Goal: Information Seeking & Learning: Learn about a topic

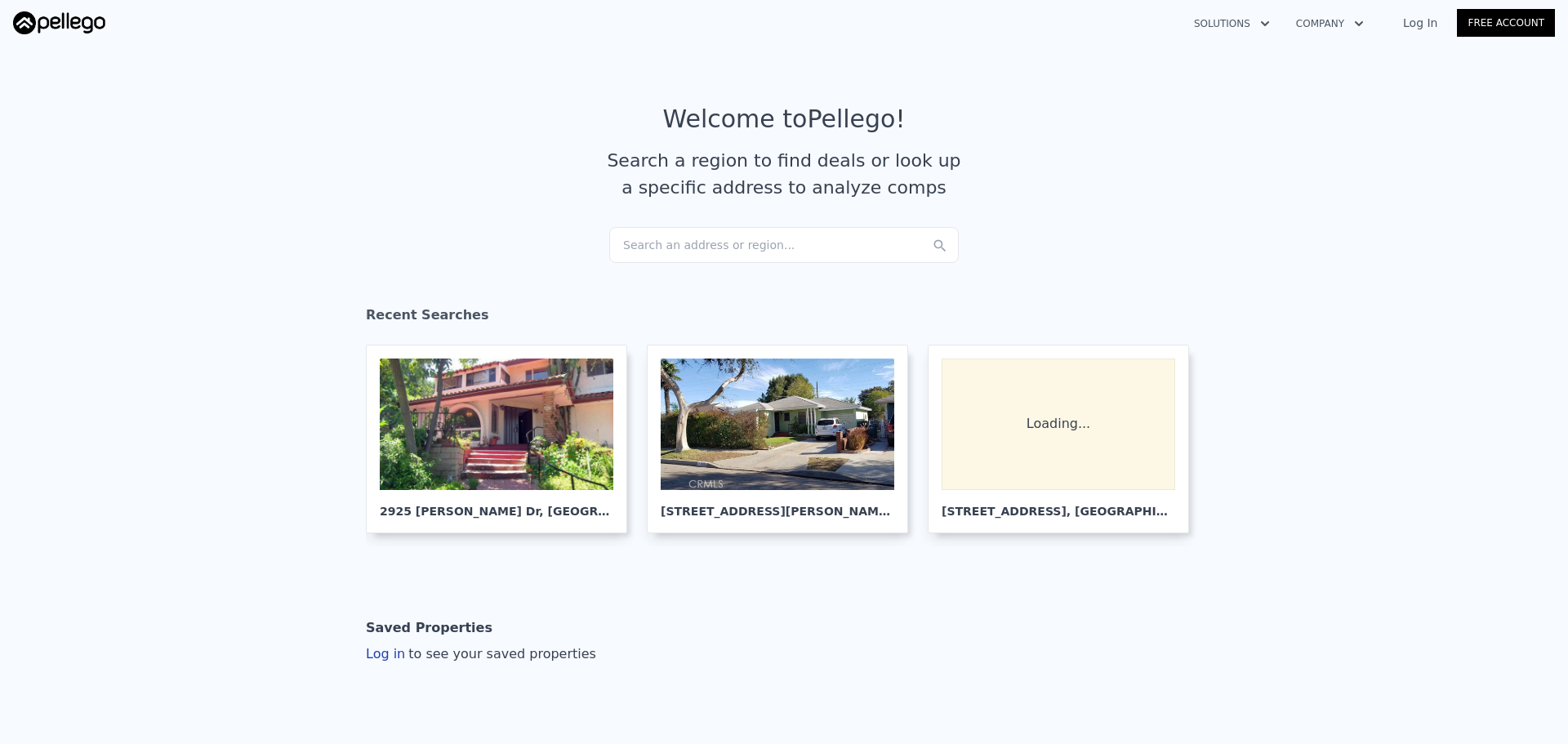
click at [707, 243] on div "Search an address or region..." at bounding box center [783, 245] width 349 height 36
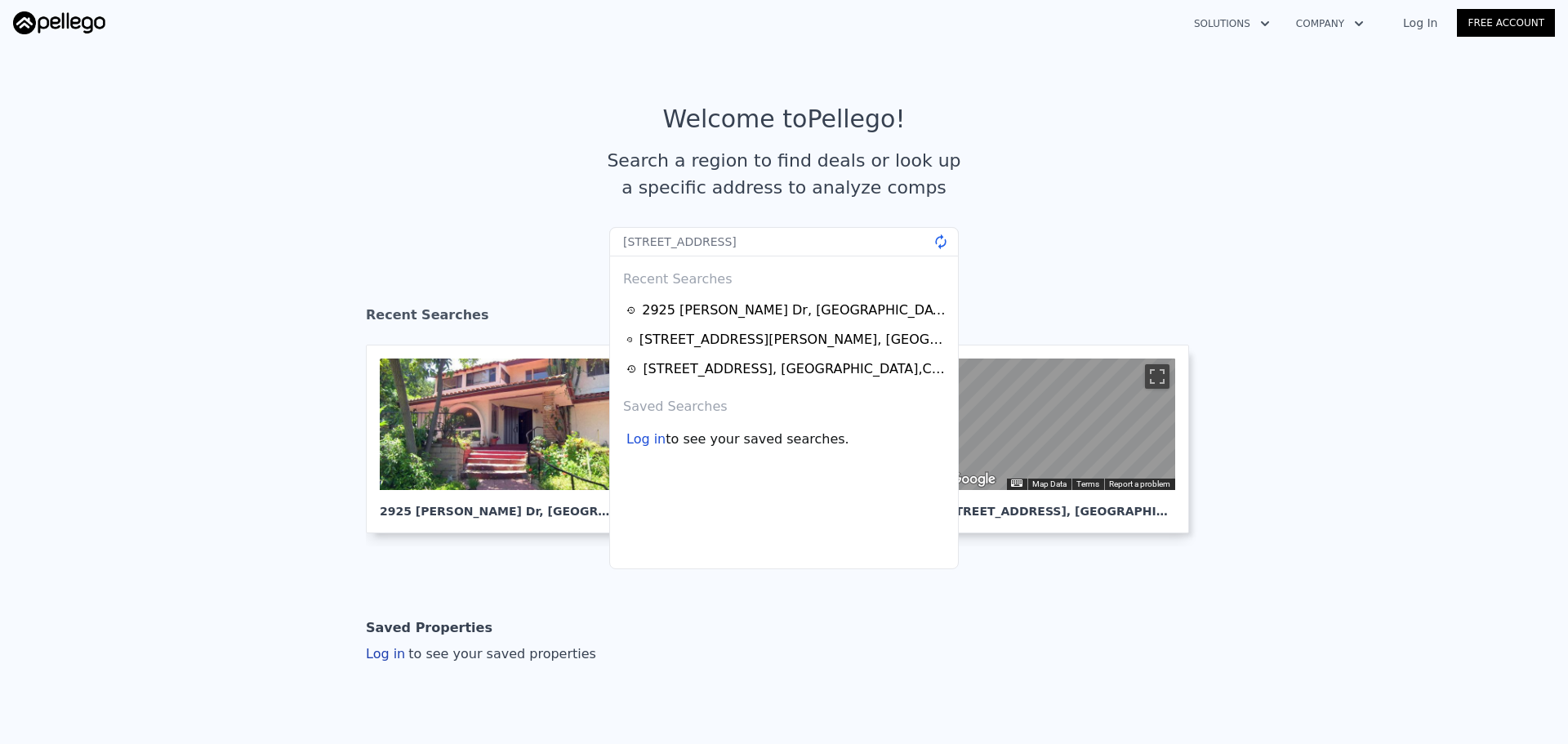
type input "[STREET_ADDRESS]"
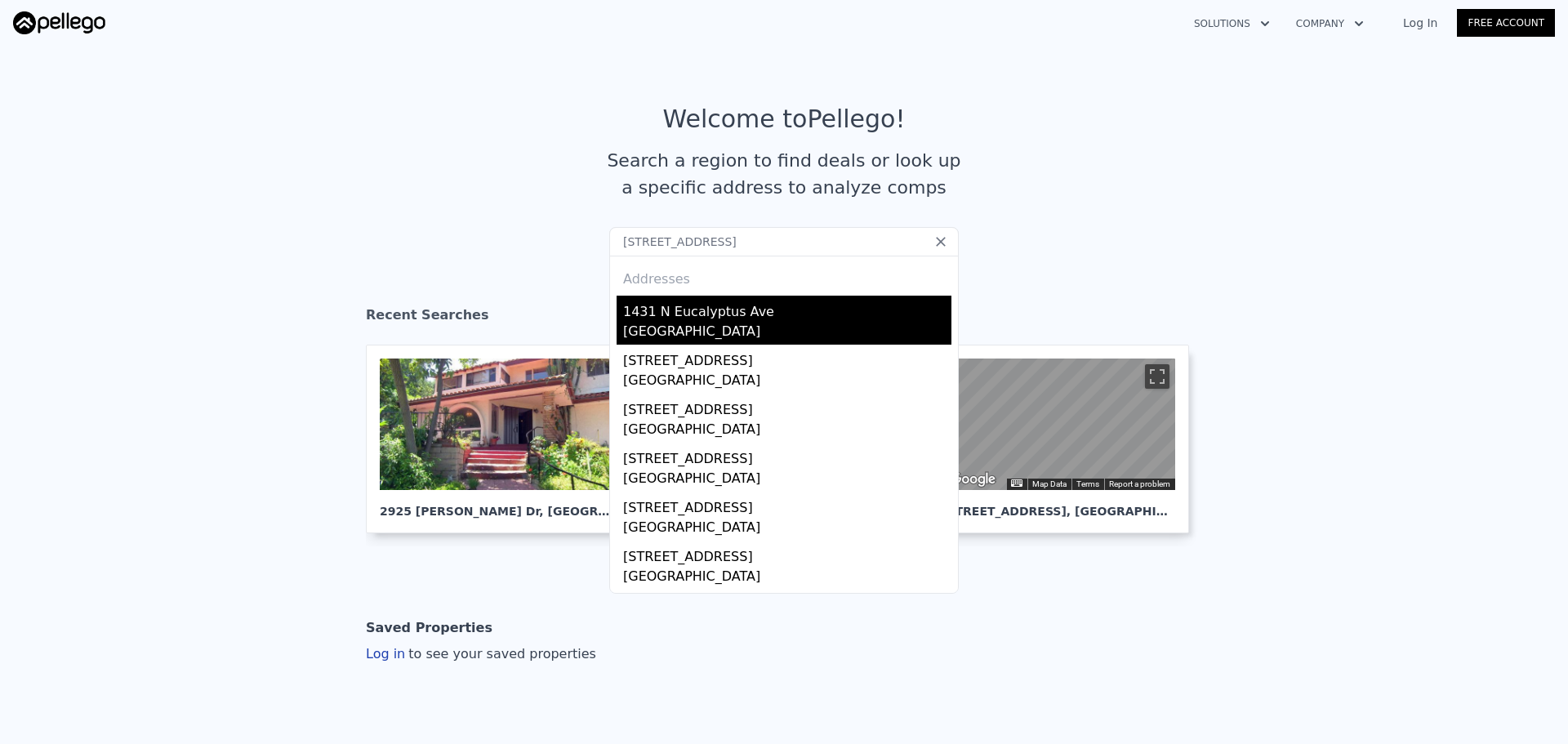
click at [717, 304] on div "1431 N Eucalyptus Ave" at bounding box center [787, 308] width 328 height 26
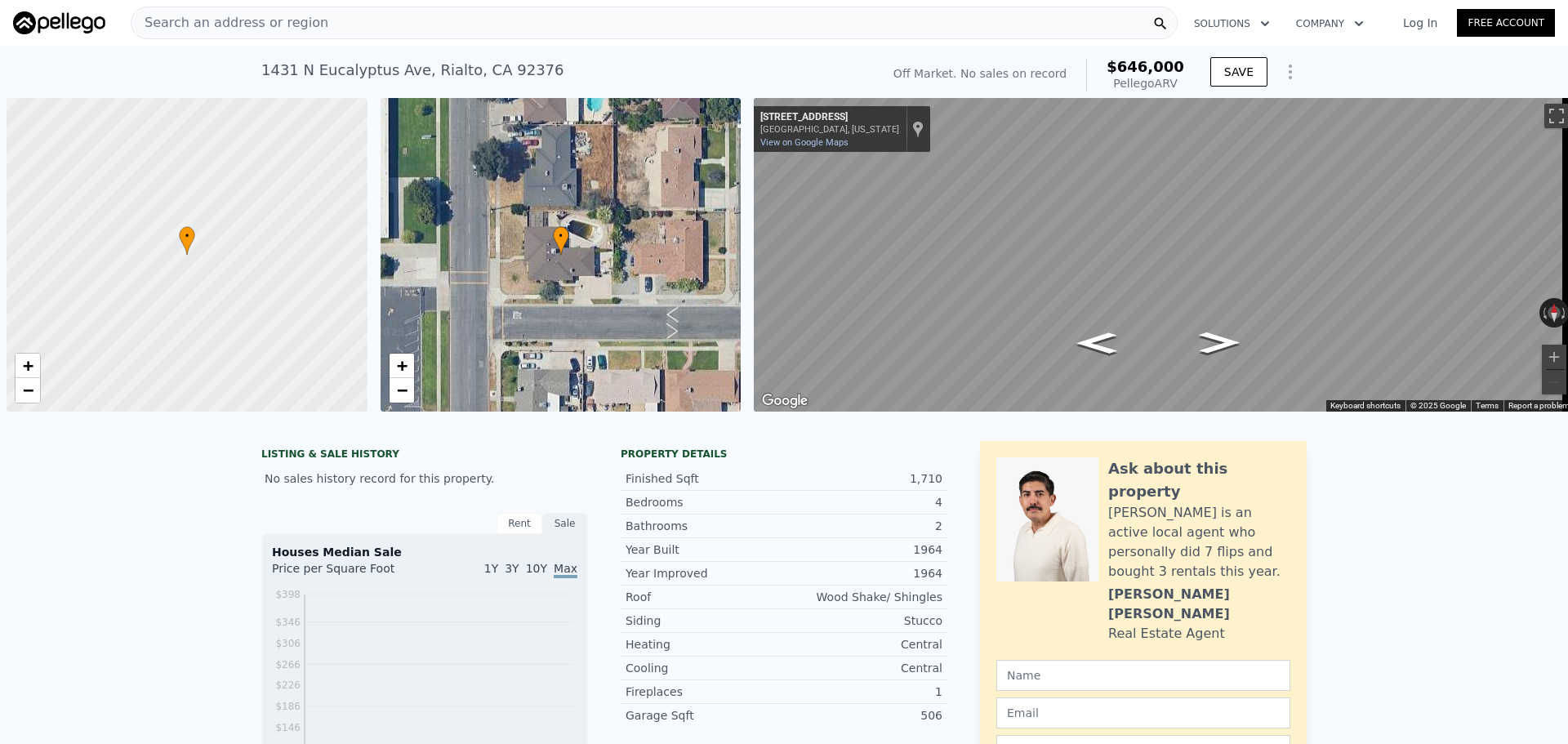
scroll to position [0, 7]
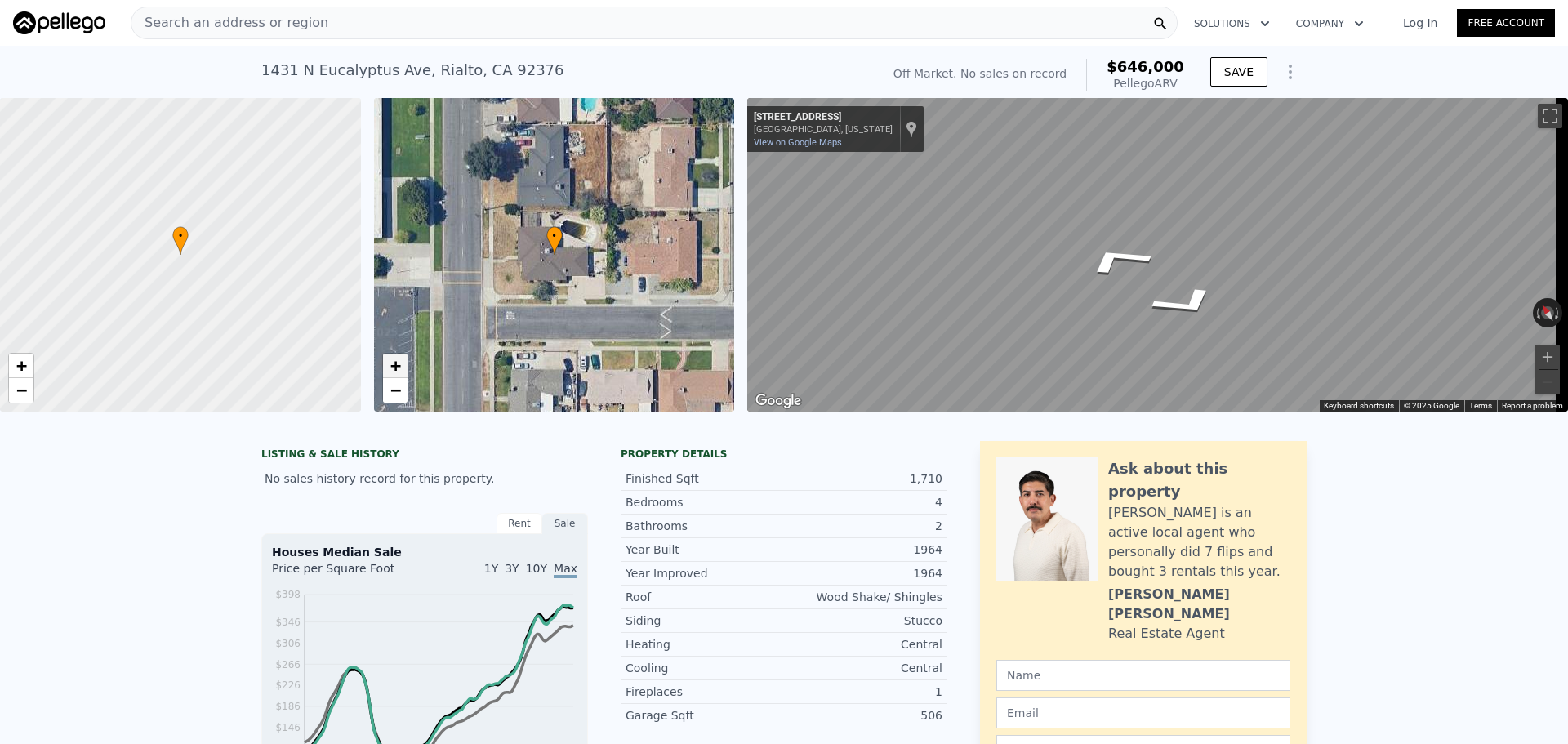
click at [399, 366] on span "+" at bounding box center [394, 365] width 11 height 20
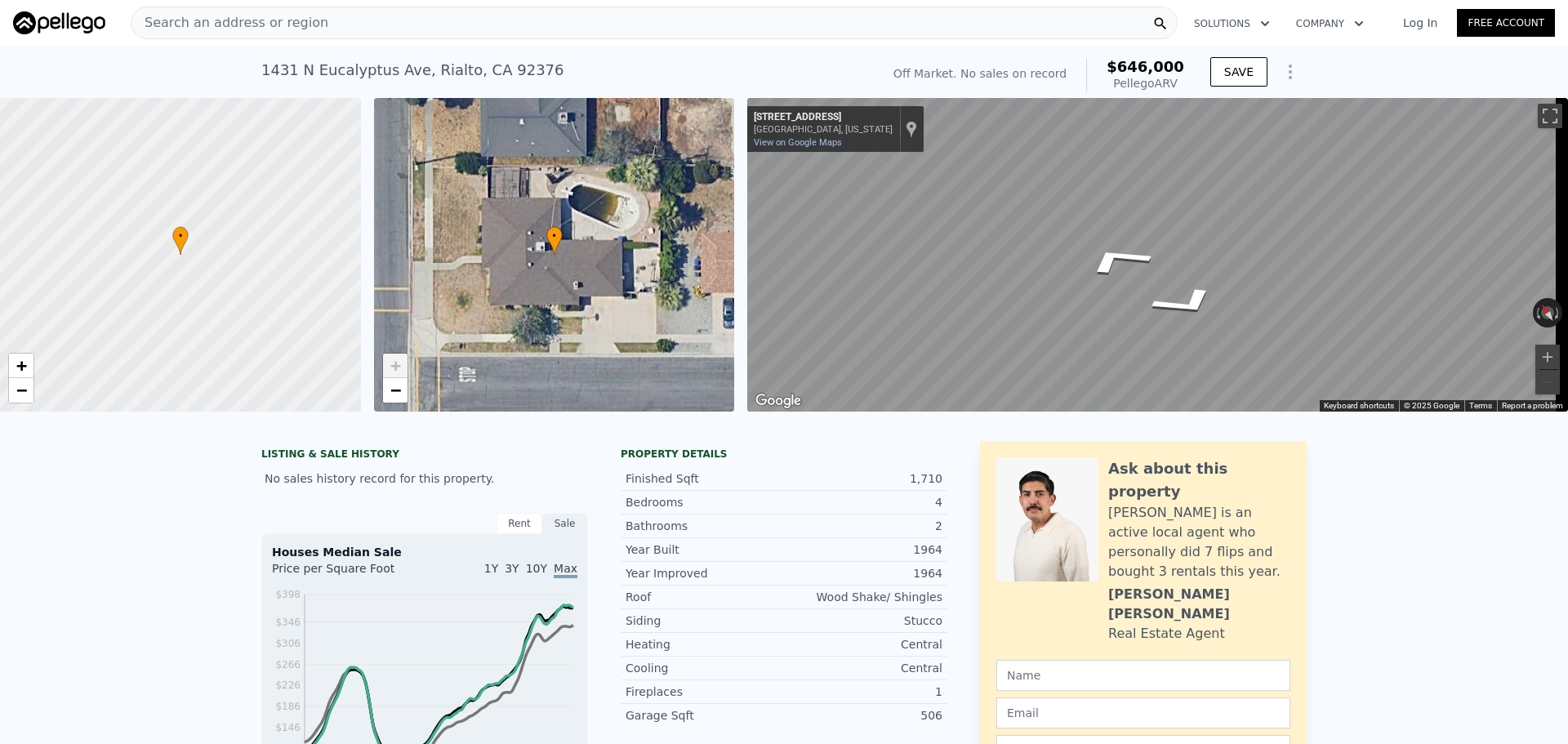
click at [489, 25] on div "Search an address or region" at bounding box center [654, 23] width 1047 height 33
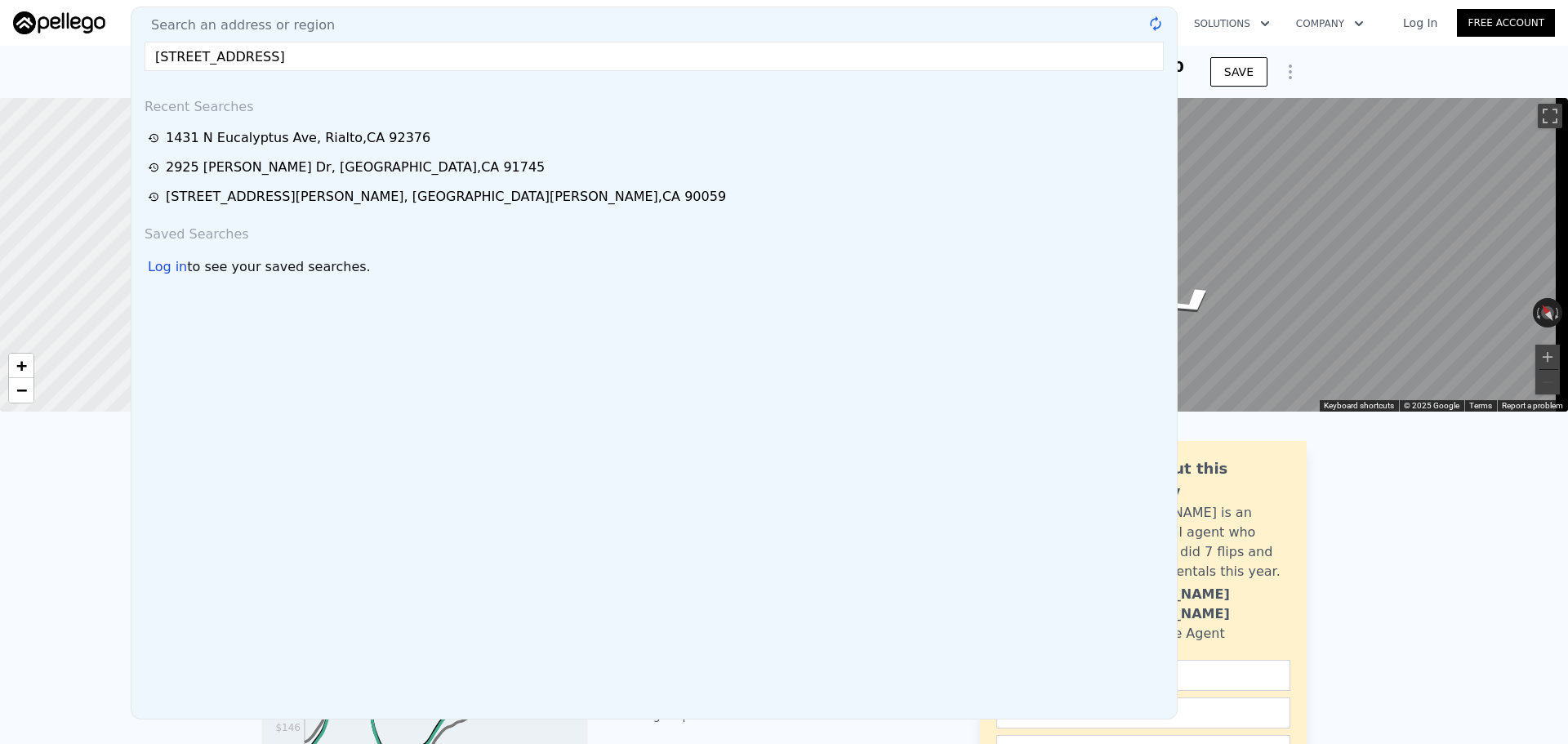
type input "1654 W 216th St, Torrance, CA"
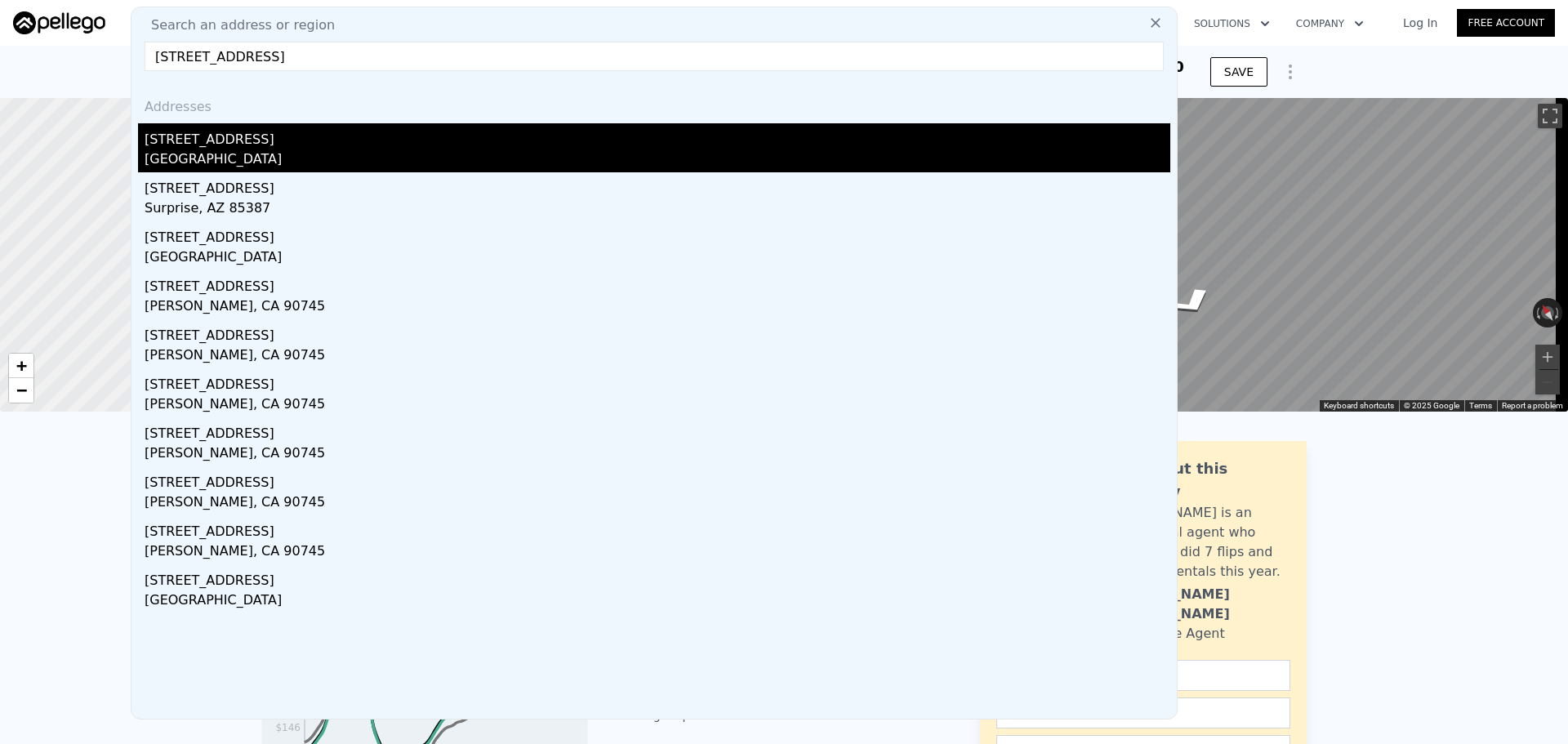
click at [250, 159] on div "Los Angeles, CA 90501" at bounding box center [657, 161] width 1026 height 23
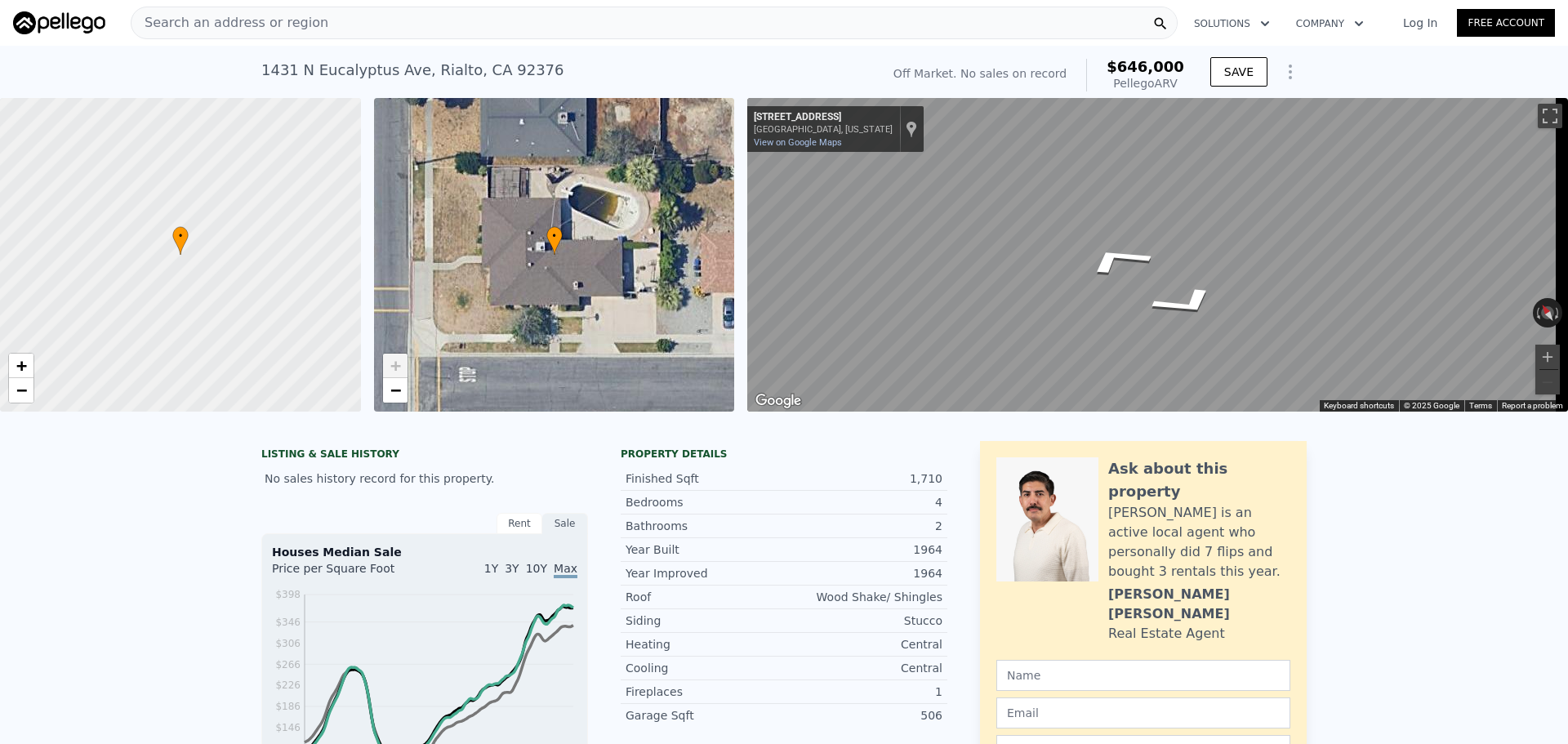
type input "2"
type input "790"
type input "1326"
type input "5100.876"
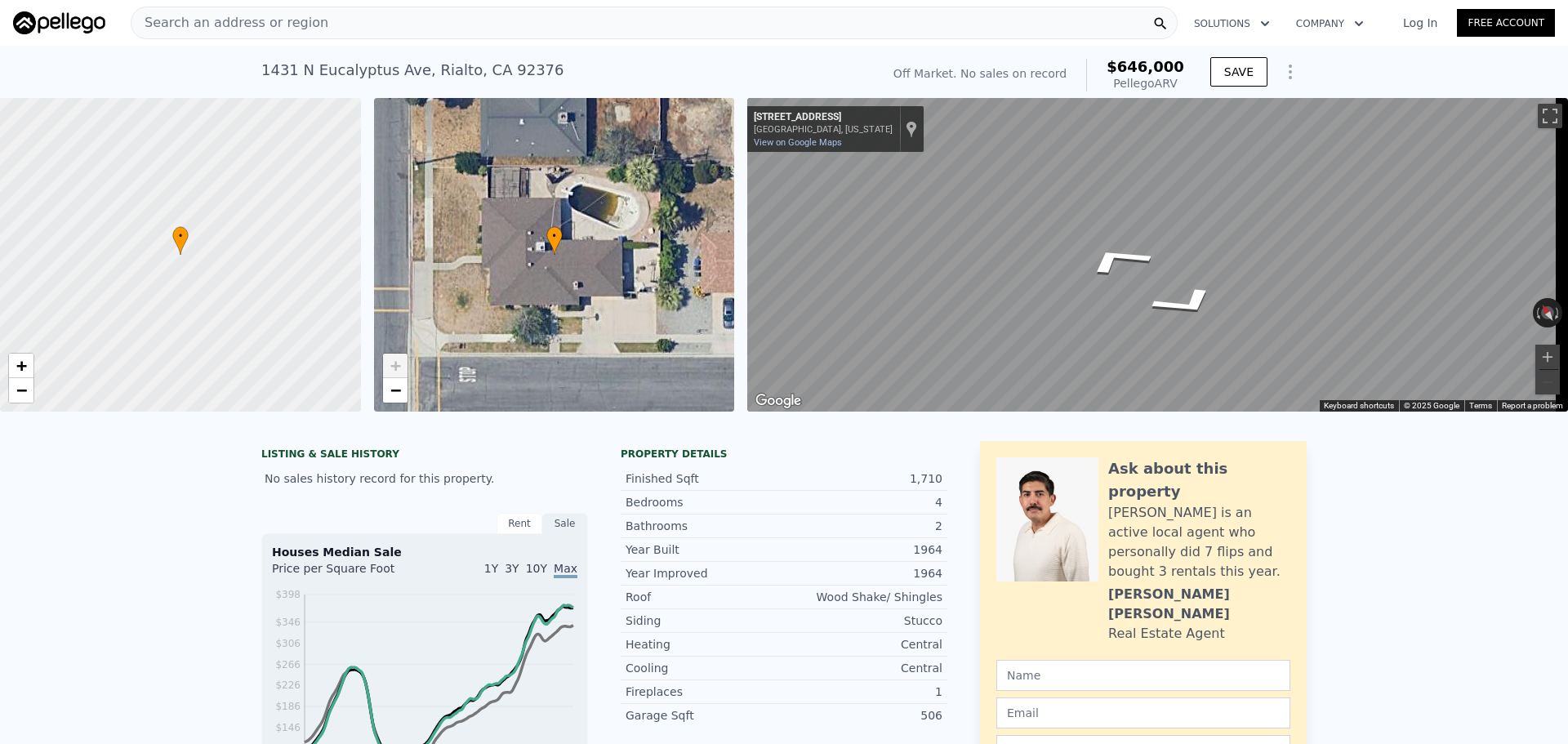
type input "7897"
type input "$ 1,054,000"
type input "7"
type input "$ 235,209"
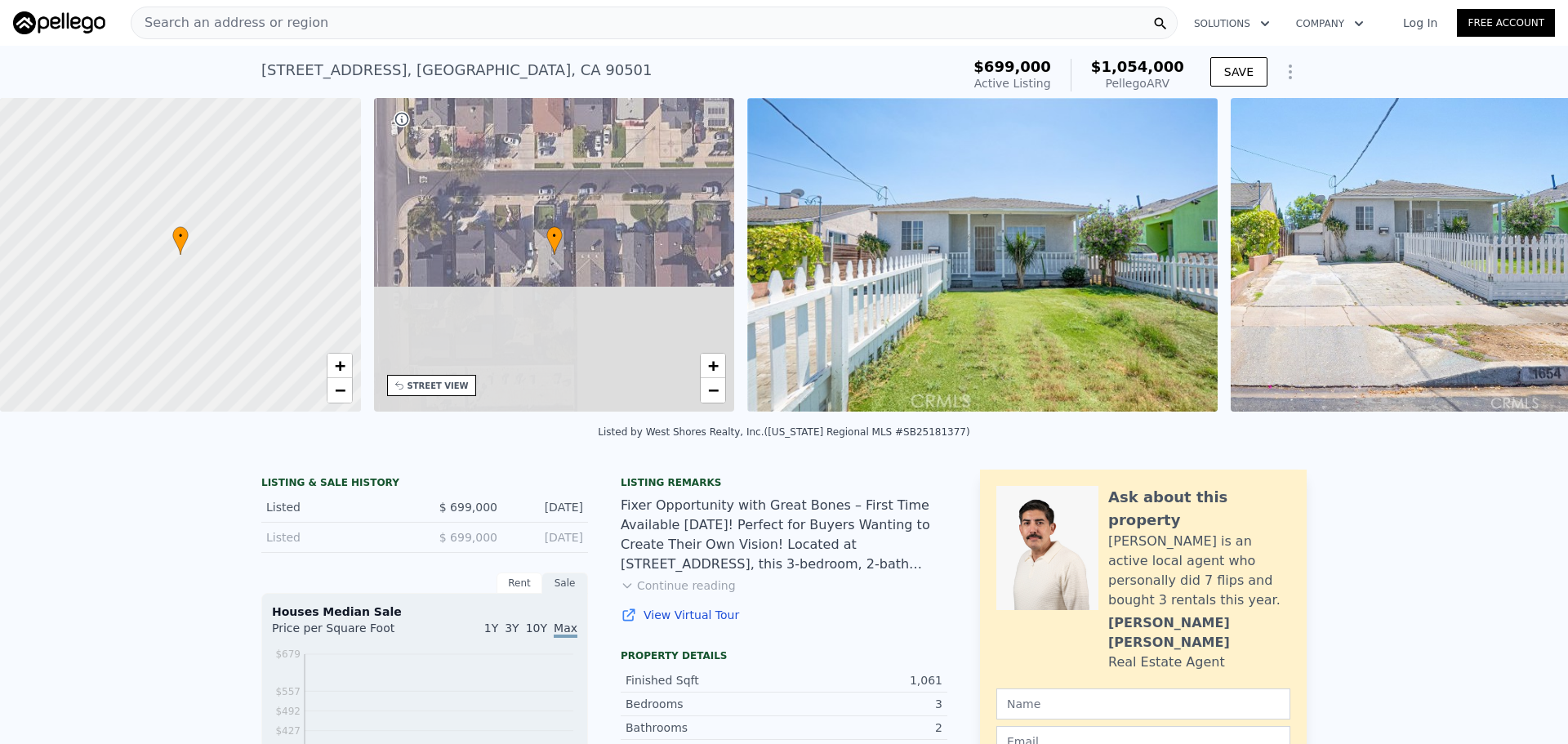
scroll to position [0, 380]
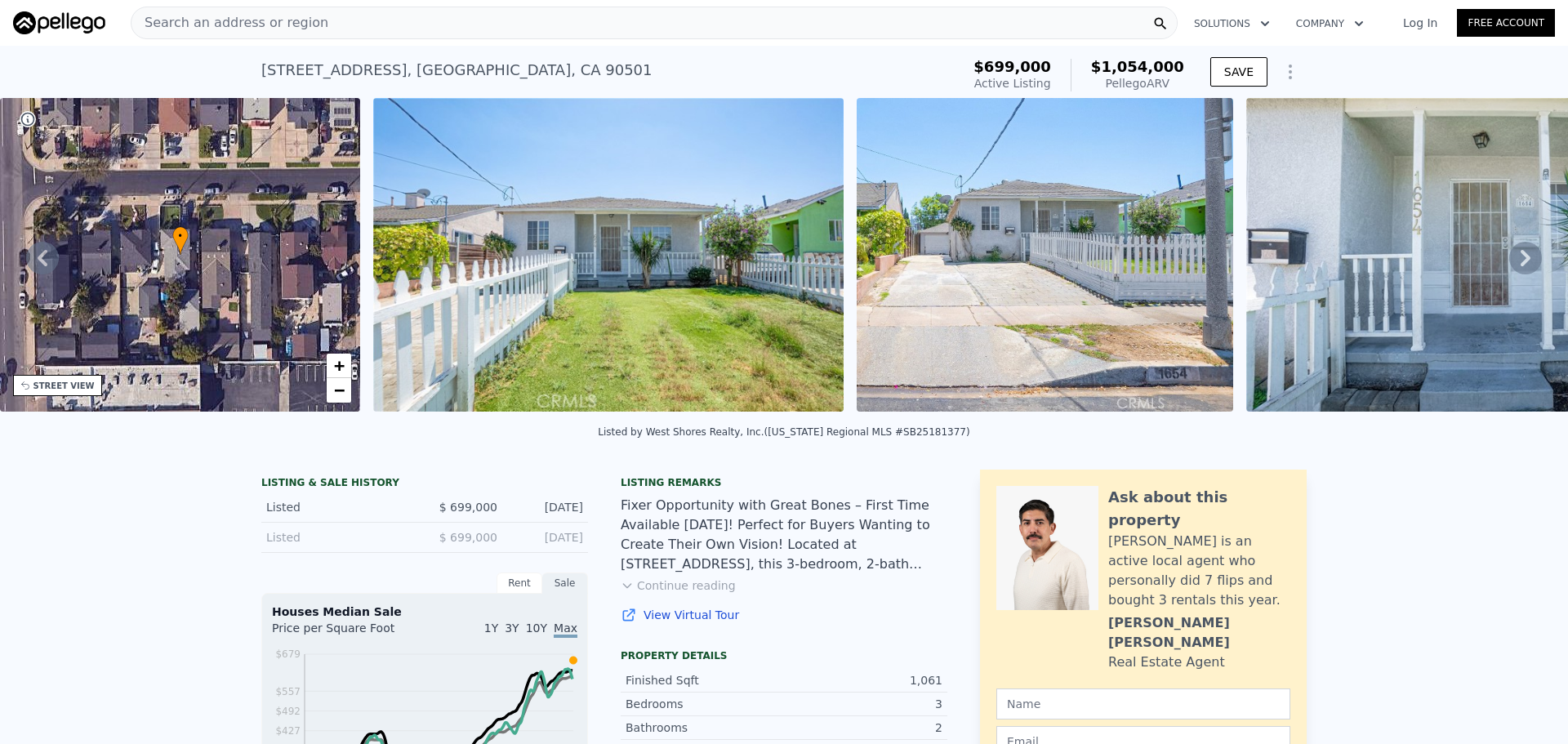
click at [75, 384] on div "STREET VIEW" at bounding box center [64, 385] width 61 height 13
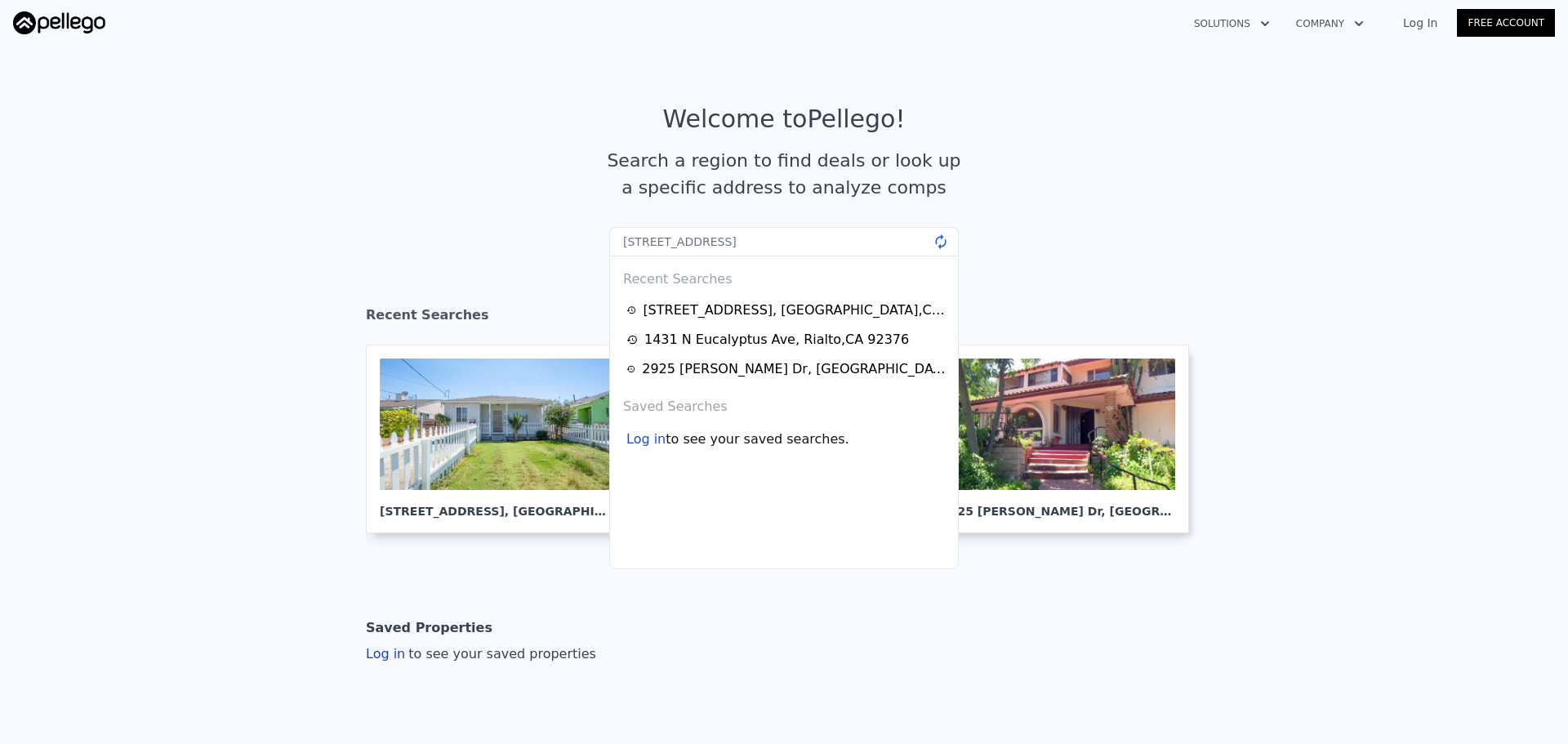
type input "[STREET_ADDRESS]"
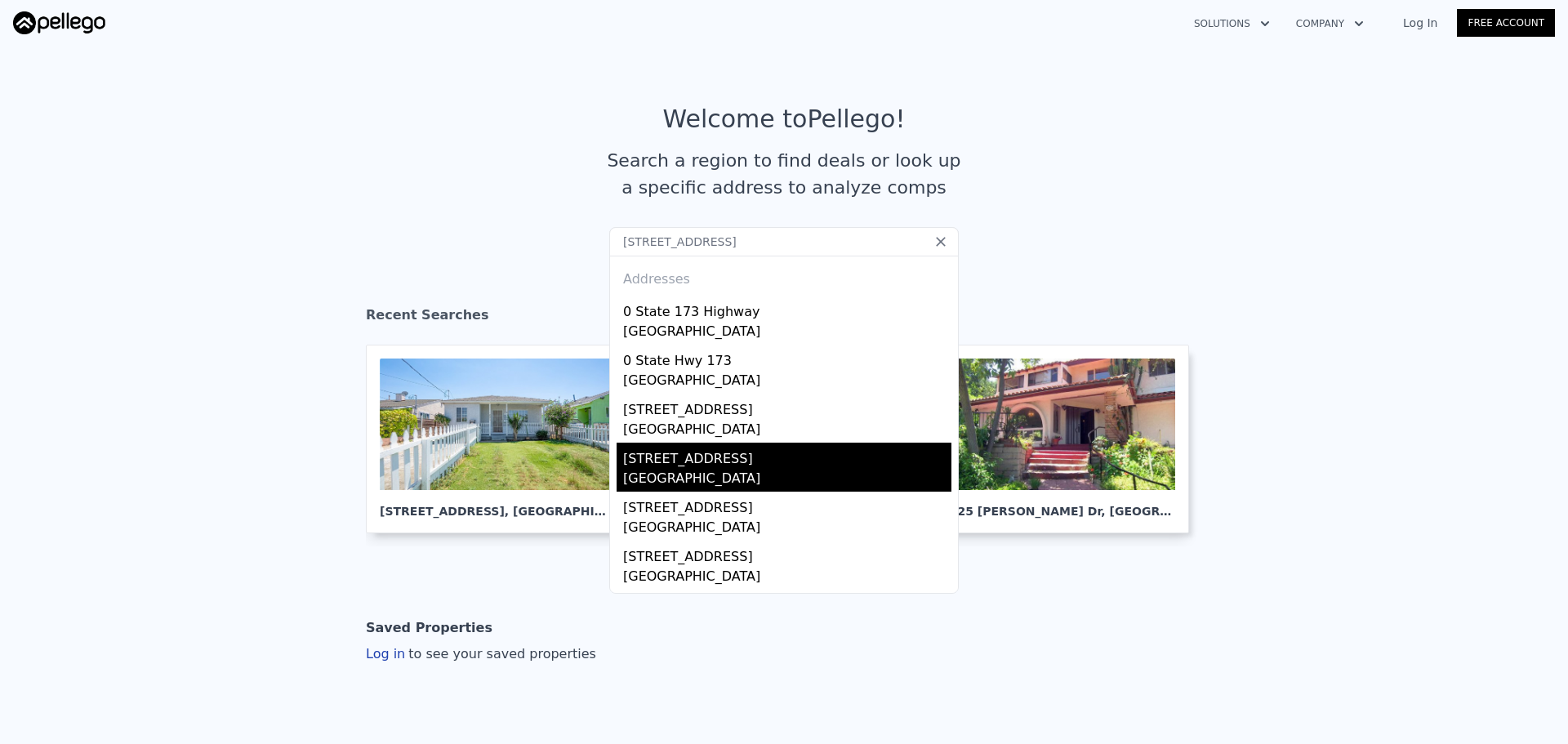
click at [743, 467] on div "[STREET_ADDRESS]" at bounding box center [787, 455] width 328 height 26
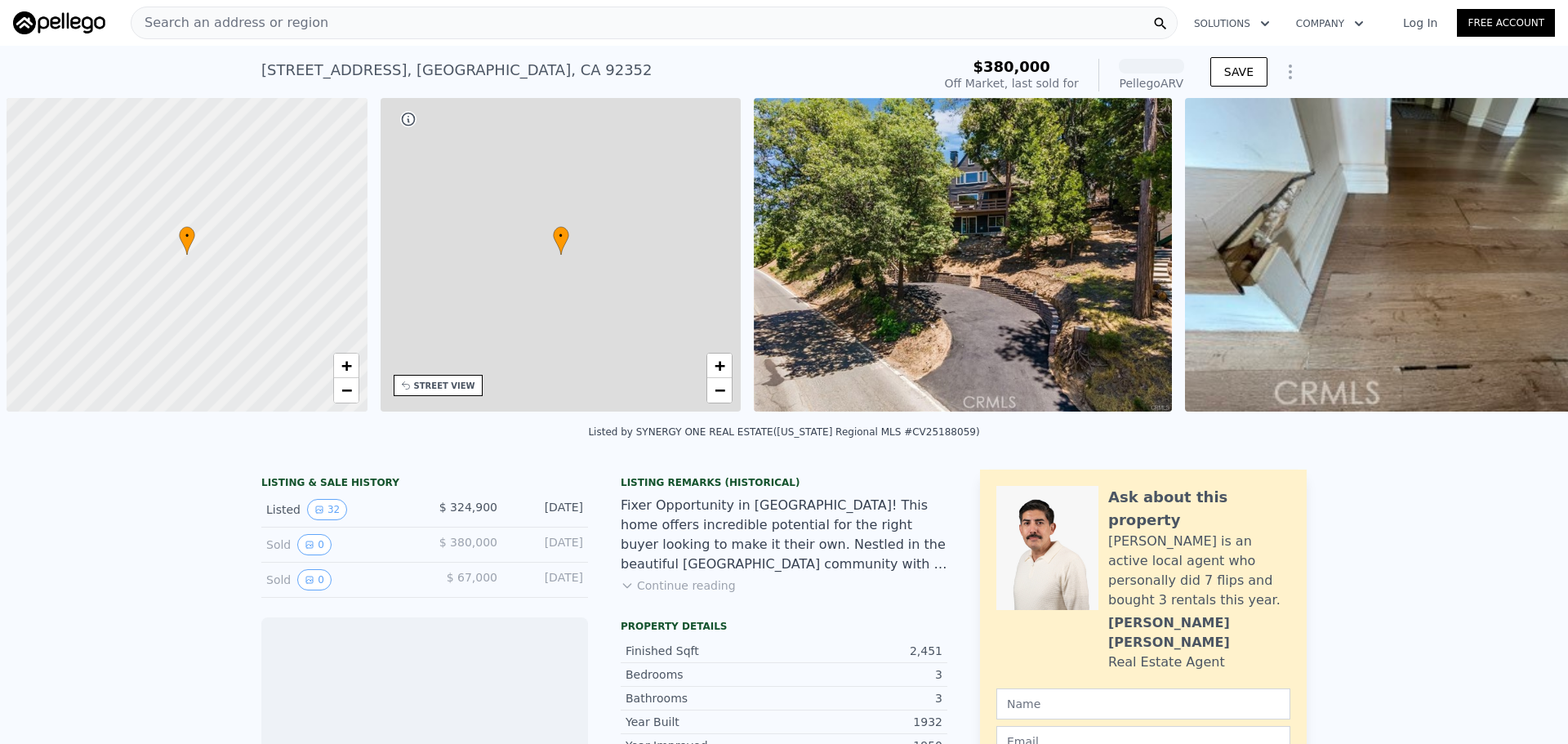
scroll to position [0, 7]
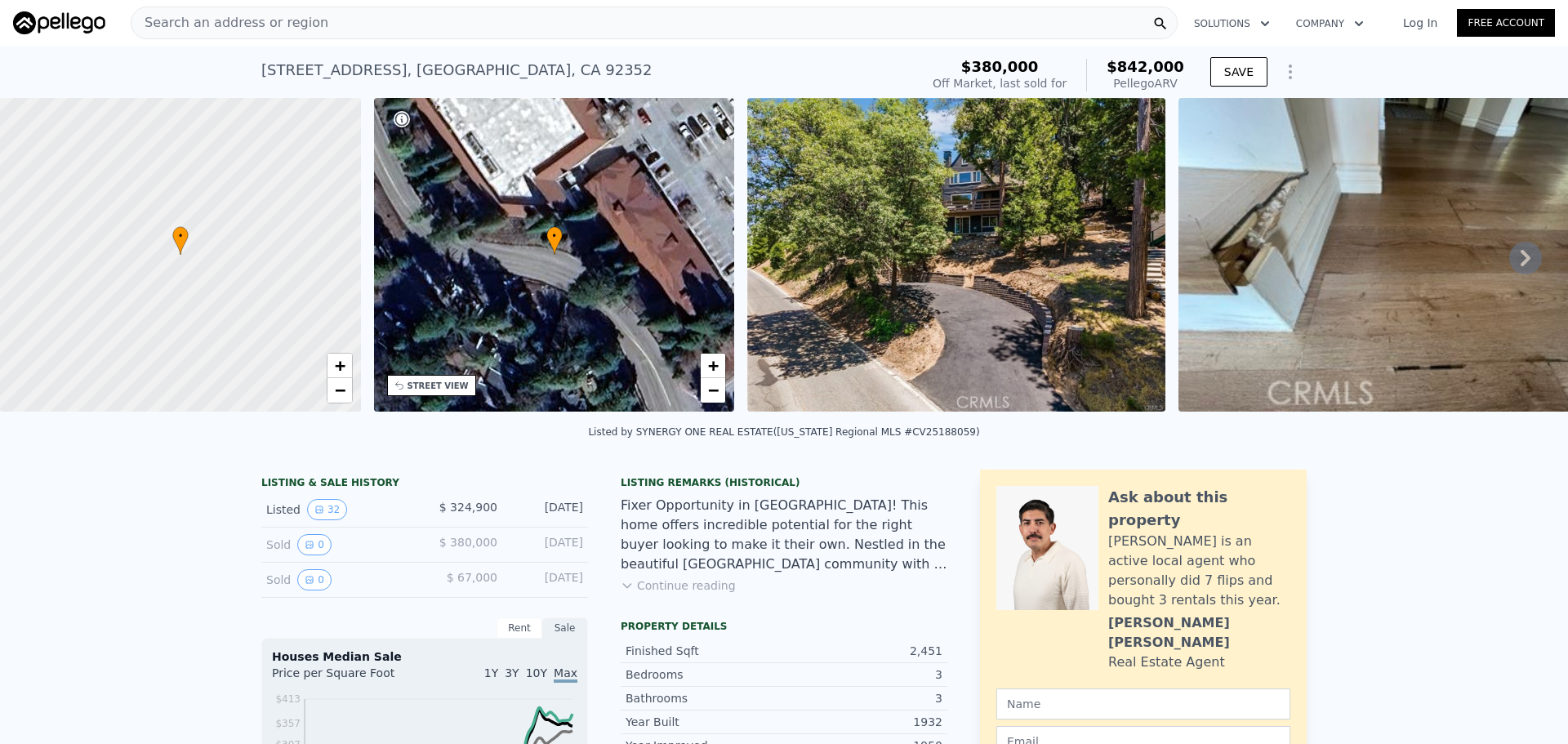
click at [447, 384] on div "STREET VIEW" at bounding box center [437, 385] width 61 height 13
